Goal: Transaction & Acquisition: Purchase product/service

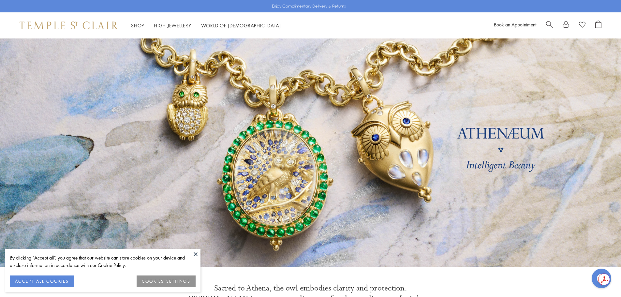
click at [548, 23] on span "Search" at bounding box center [549, 24] width 7 height 7
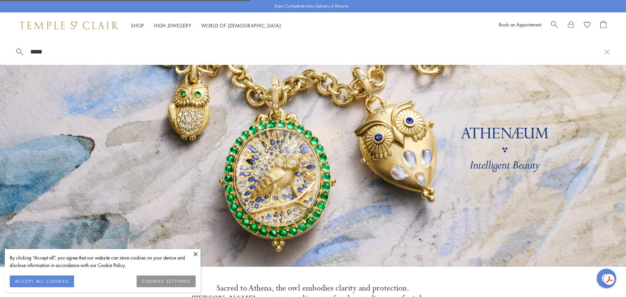
type input "*****"
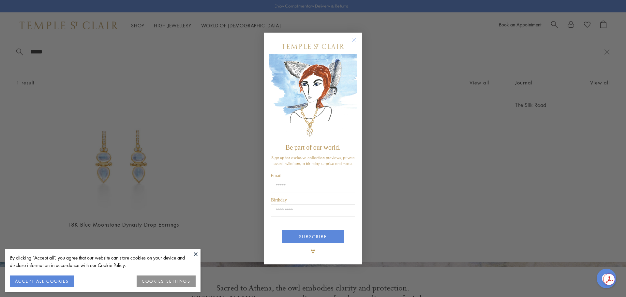
click at [355, 40] on circle "Close dialog" at bounding box center [354, 40] width 8 height 8
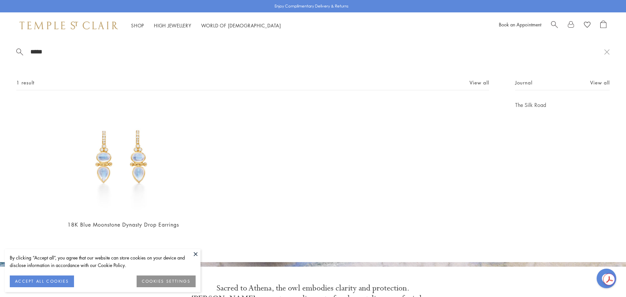
click at [81, 46] on div "***** 1 result View all 18K Blue Moonstone Dynasty Drop Earrings $4,200 Journal…" at bounding box center [313, 150] width 626 height 224
click at [73, 50] on input "*****" at bounding box center [317, 51] width 574 height 7
click at [96, 110] on link "Earrings" at bounding box center [133, 107] width 81 height 7
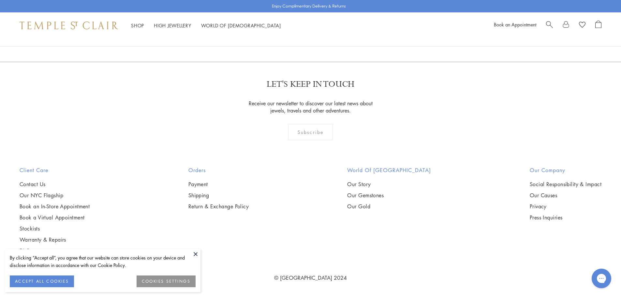
scroll to position [1932, 0]
click at [52, 284] on button "ACCEPT ALL COOKIES" at bounding box center [42, 281] width 64 height 12
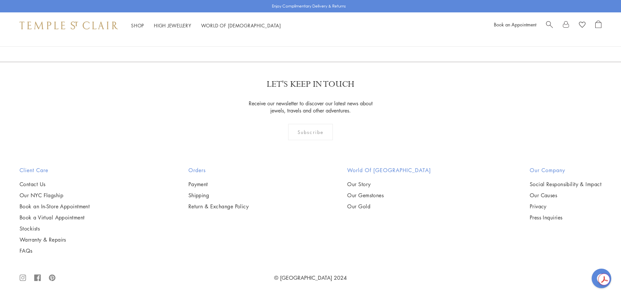
click at [0, 0] on img at bounding box center [0, 0] width 0 height 0
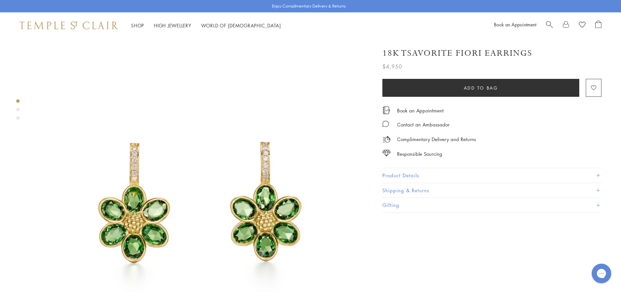
click at [19, 109] on div "Product gallery navigation" at bounding box center [17, 109] width 3 height 3
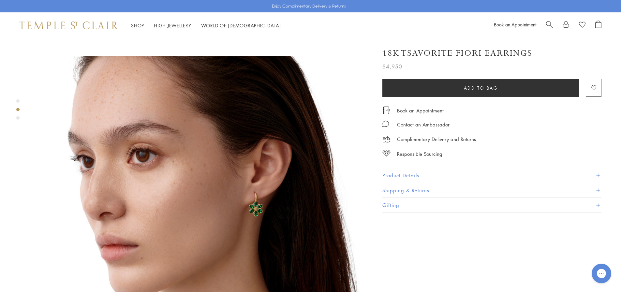
scroll to position [347, 0]
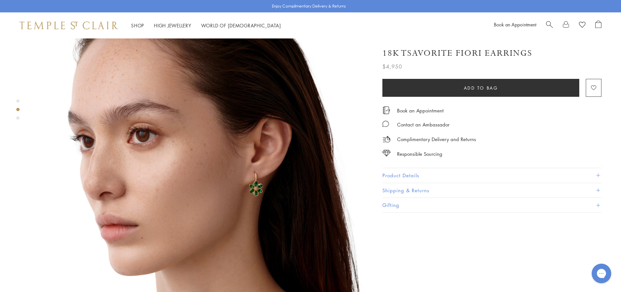
click at [18, 117] on div "Product gallery navigation" at bounding box center [17, 117] width 3 height 3
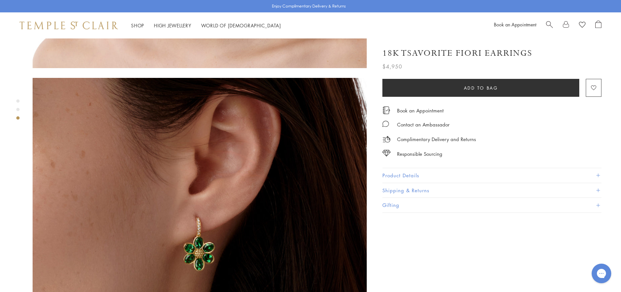
scroll to position [681, 0]
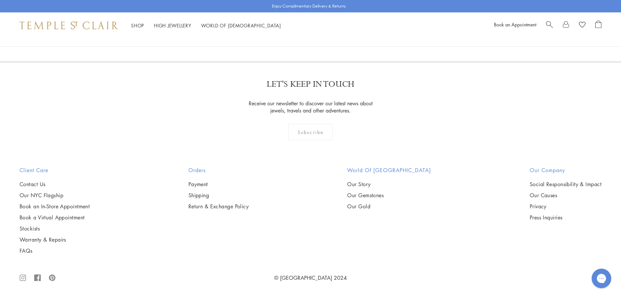
scroll to position [4067, 0]
click at [342, 36] on link at bounding box center [343, 27] width 20 height 18
click at [332, 36] on link "3" at bounding box center [332, 27] width 22 height 18
